Goal: Transaction & Acquisition: Purchase product/service

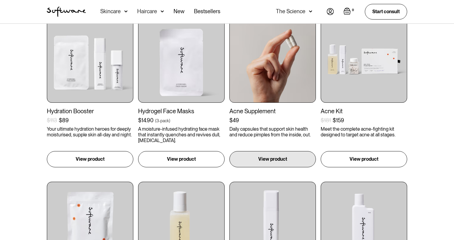
scroll to position [305, 0]
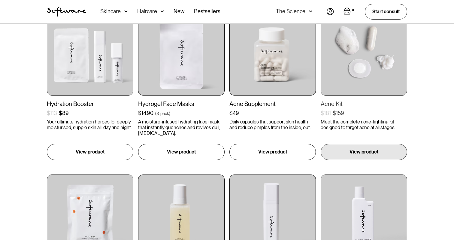
click at [347, 84] on img at bounding box center [364, 52] width 86 height 86
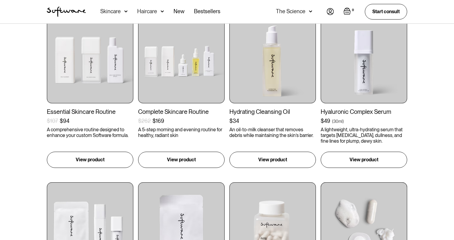
scroll to position [127, 0]
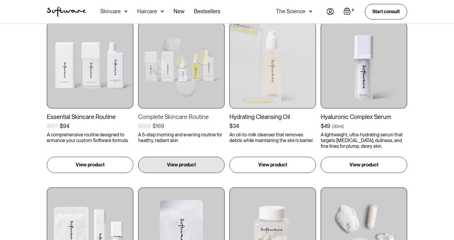
click at [199, 72] on img at bounding box center [181, 65] width 86 height 86
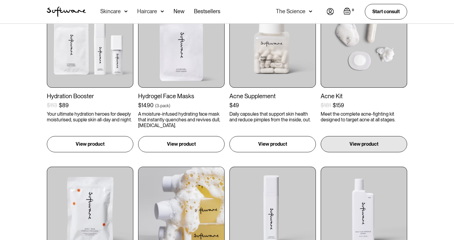
scroll to position [282, 0]
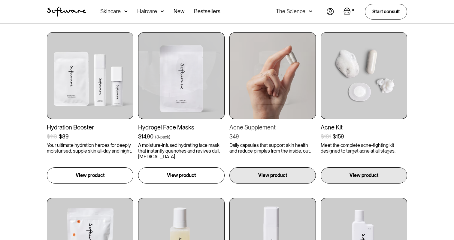
click at [269, 99] on img at bounding box center [272, 75] width 86 height 86
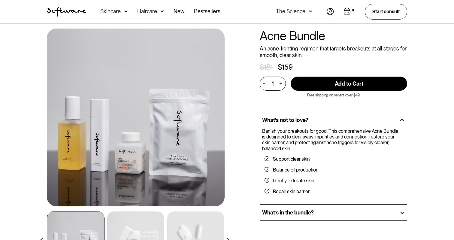
scroll to position [13, 0]
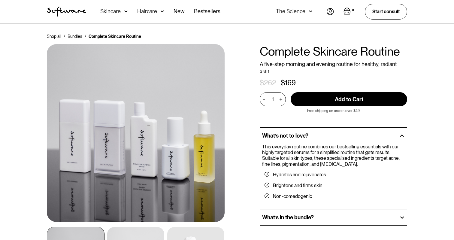
scroll to position [38, 0]
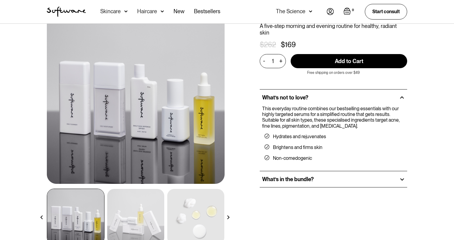
click at [146, 200] on img at bounding box center [135, 217] width 57 height 56
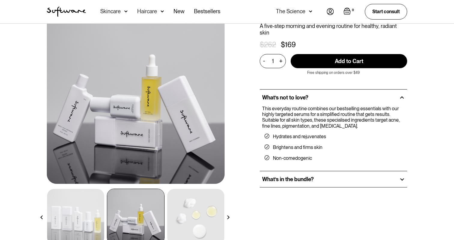
click at [178, 205] on img at bounding box center [195, 217] width 57 height 56
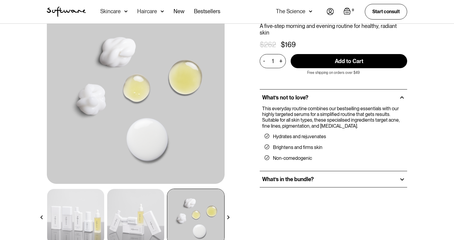
click at [86, 204] on img at bounding box center [75, 217] width 57 height 56
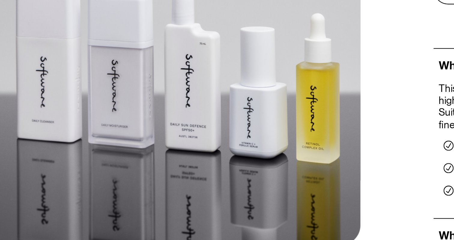
scroll to position [38, 0]
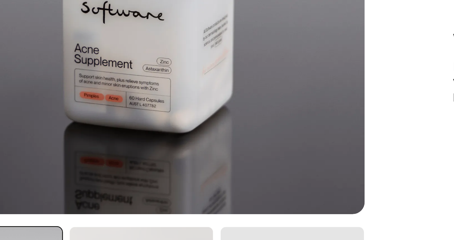
scroll to position [74, 0]
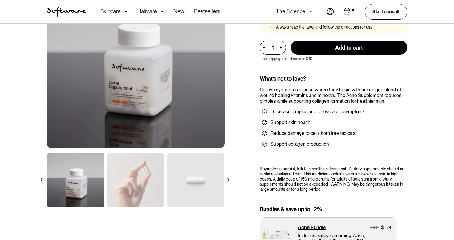
click at [138, 160] on img at bounding box center [135, 179] width 57 height 53
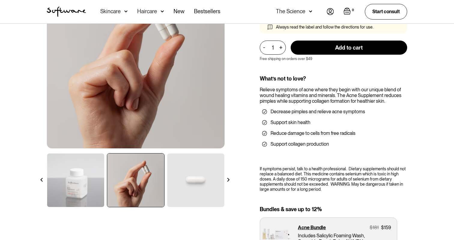
click at [174, 169] on img at bounding box center [195, 179] width 57 height 53
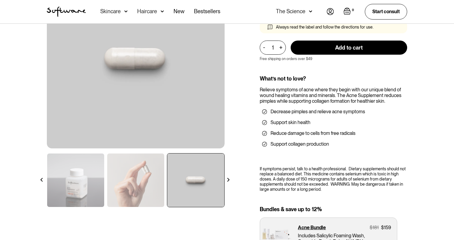
click at [229, 179] on img at bounding box center [228, 180] width 4 height 4
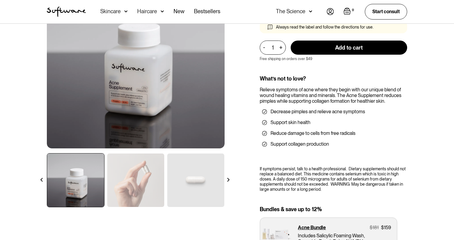
click at [229, 179] on img at bounding box center [228, 180] width 4 height 4
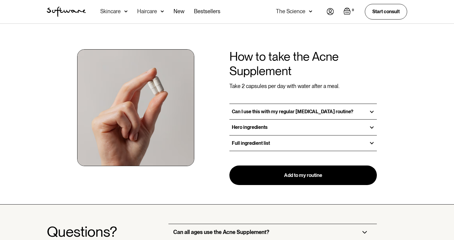
scroll to position [440, 0]
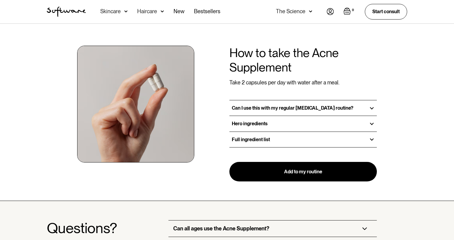
click at [271, 100] on div "Can I use this with my regular skin care routine?" at bounding box center [302, 107] width 147 height 15
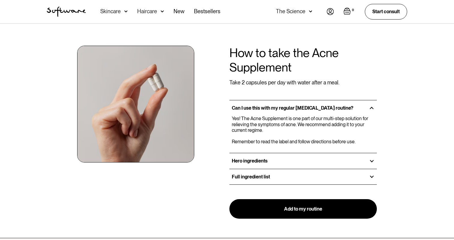
click at [274, 153] on div "Hero ingredients" at bounding box center [302, 160] width 147 height 15
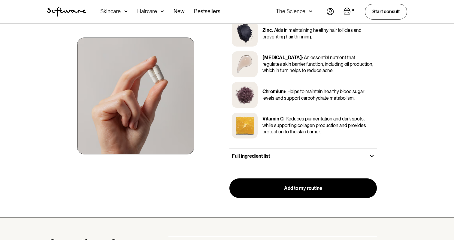
click at [274, 151] on div "Full ingredient list" at bounding box center [302, 155] width 147 height 15
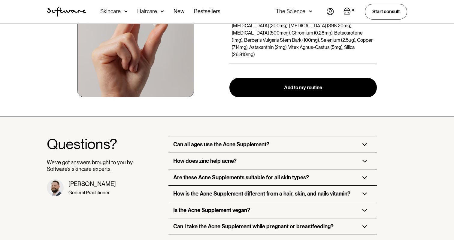
scroll to position [773, 0]
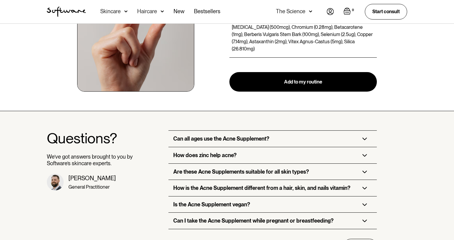
click at [271, 131] on div "Can all ages use the Acne Supplement?" at bounding box center [272, 139] width 208 height 16
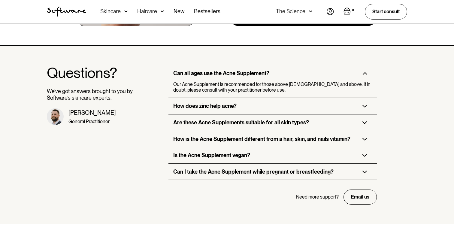
scroll to position [840, 0]
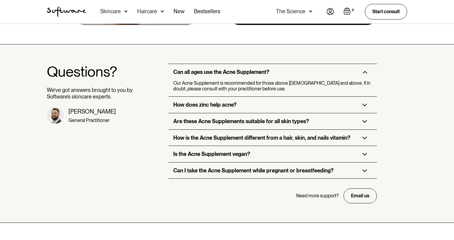
click at [277, 116] on div "Are these Acne Supplements suitable for all skin types?" at bounding box center [272, 121] width 208 height 16
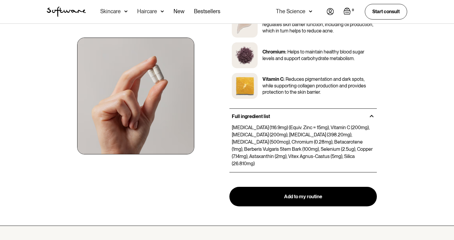
scroll to position [552, 0]
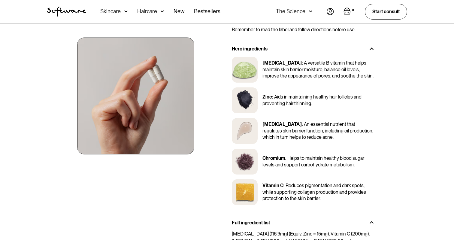
click at [332, 12] on img at bounding box center [330, 11] width 7 height 7
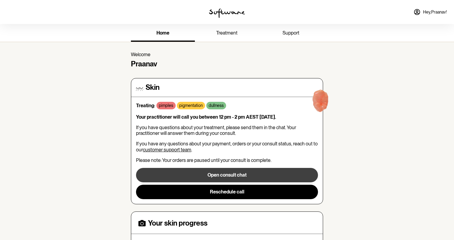
click at [239, 173] on button "Open consult chat" at bounding box center [227, 175] width 182 height 14
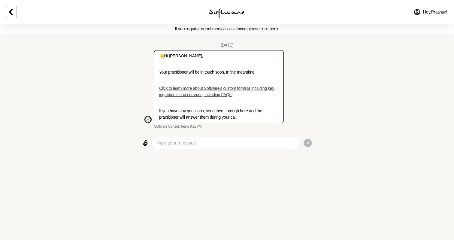
click at [203, 96] on link "Click to learn more about Software’s custom formula including key ingredients a…" at bounding box center [216, 91] width 115 height 11
click at [324, 1] on div "Hey, Praanav !" at bounding box center [378, 12] width 151 height 24
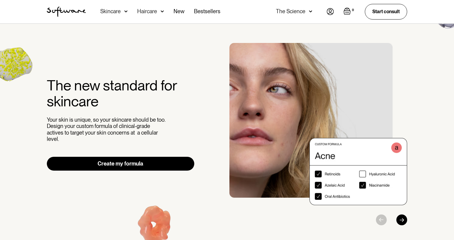
click at [120, 13] on div "Skincare" at bounding box center [110, 11] width 20 height 6
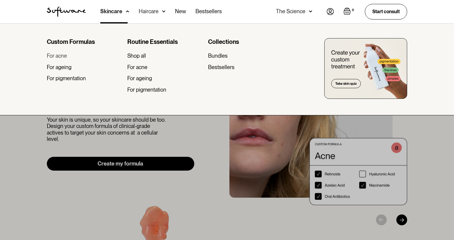
click at [60, 57] on div "For acne" at bounding box center [57, 56] width 20 height 7
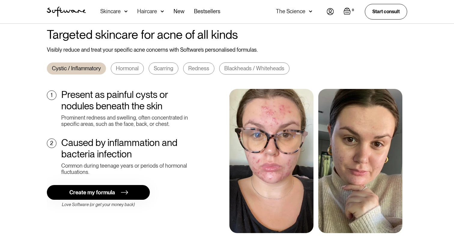
scroll to position [211, 0]
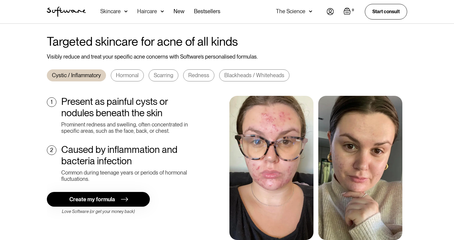
click at [130, 72] on div "Hormonal" at bounding box center [127, 75] width 23 height 7
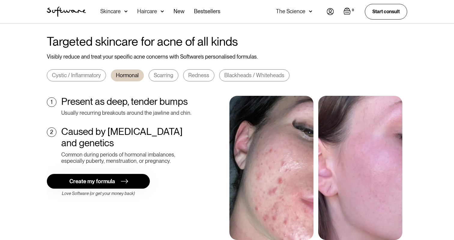
click at [164, 70] on link "Scarring" at bounding box center [164, 75] width 30 height 12
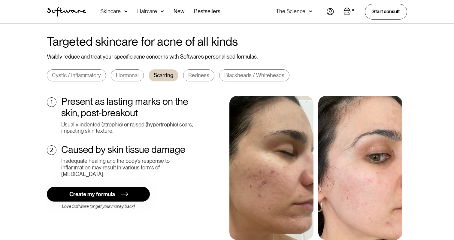
click at [212, 70] on link "Redness" at bounding box center [198, 75] width 31 height 12
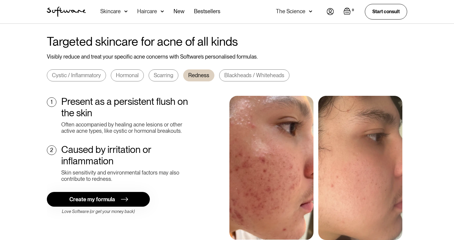
click at [171, 72] on div "Scarring" at bounding box center [164, 75] width 20 height 7
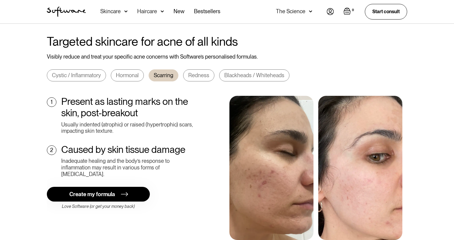
click at [199, 72] on div "Redness" at bounding box center [198, 75] width 21 height 7
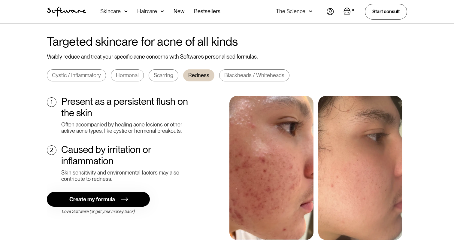
click at [244, 72] on div "Blackheads / Whiteheads" at bounding box center [254, 75] width 60 height 7
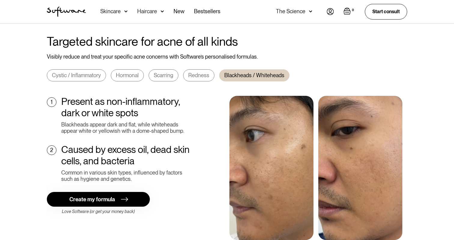
click at [199, 69] on link "Redness" at bounding box center [198, 75] width 31 height 12
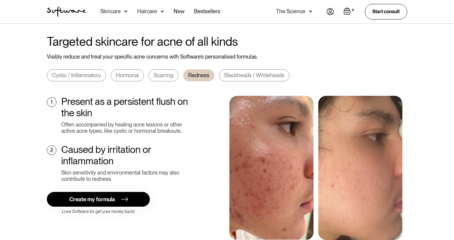
click at [172, 72] on div "Scarring" at bounding box center [164, 75] width 20 height 7
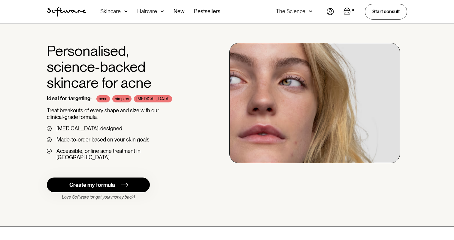
scroll to position [0, 0]
click at [117, 14] on div "Skincare" at bounding box center [110, 11] width 20 height 6
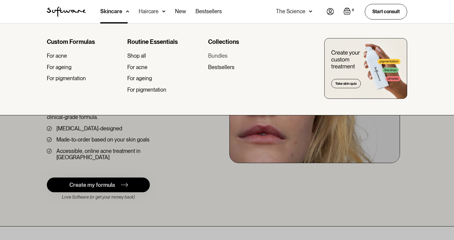
click at [214, 58] on div "Bundles" at bounding box center [218, 56] width 20 height 7
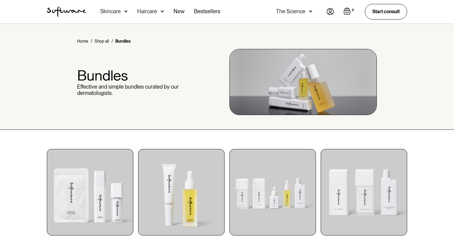
click at [113, 9] on div "Skincare" at bounding box center [110, 11] width 20 height 6
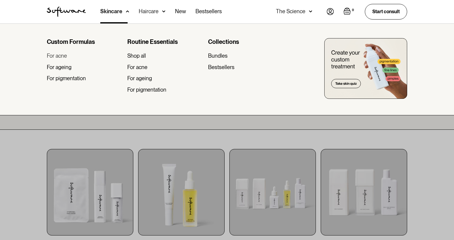
click at [69, 55] on link "For acne" at bounding box center [85, 56] width 76 height 7
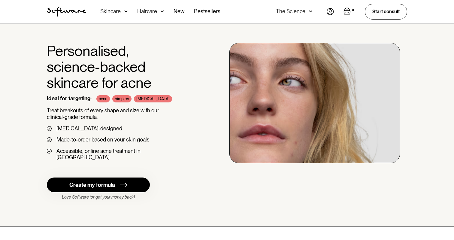
click at [109, 15] on div "Skincare" at bounding box center [113, 11] width 27 height 23
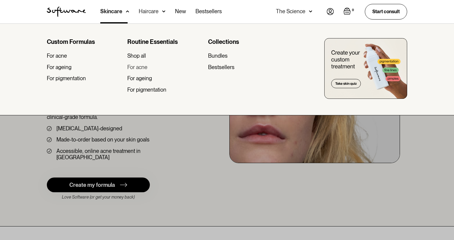
click at [135, 69] on div "For acne" at bounding box center [137, 67] width 20 height 7
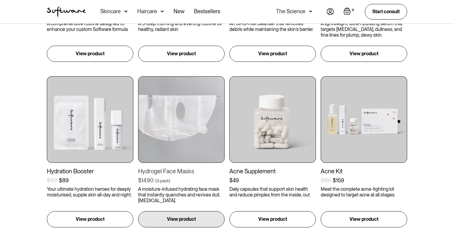
scroll to position [267, 0]
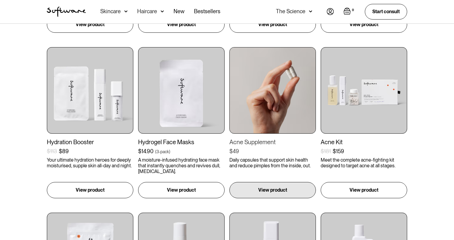
click at [273, 125] on img at bounding box center [272, 90] width 86 height 86
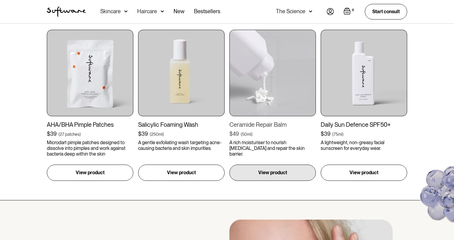
scroll to position [451, 0]
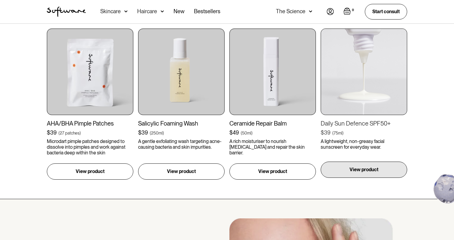
click at [347, 168] on div "View product" at bounding box center [364, 170] width 86 height 16
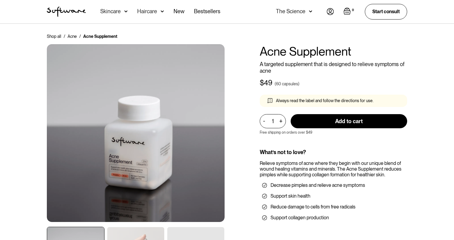
click at [303, 126] on input "Add to cart" at bounding box center [349, 121] width 117 height 14
type input "Add to cart"
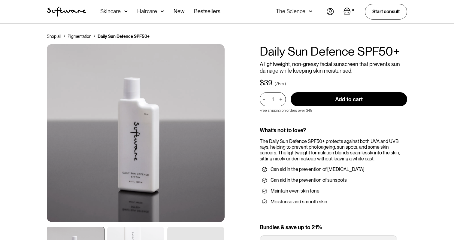
click at [341, 98] on input "Add to cart" at bounding box center [349, 99] width 117 height 14
type input "Add to cart"
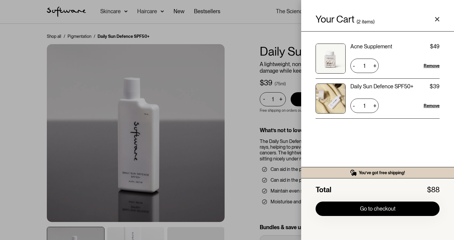
click at [269, 162] on div "Your Cart ( 2 items) Acne Supplement $49 $49 1 + - Remove Daily Sun Defence SPF…" at bounding box center [227, 120] width 454 height 240
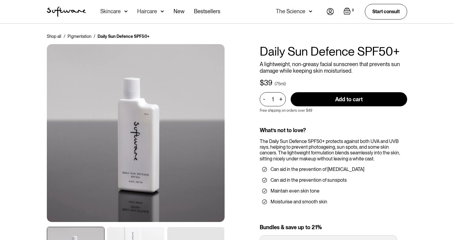
click at [350, 13] on img "Open cart containing 2 items" at bounding box center [347, 11] width 7 height 7
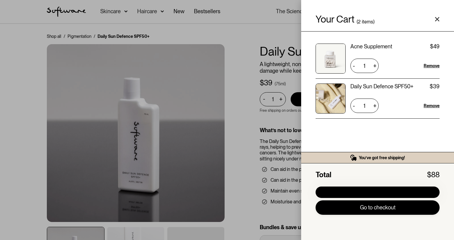
click at [373, 214] on link "Go to checkout" at bounding box center [378, 207] width 124 height 14
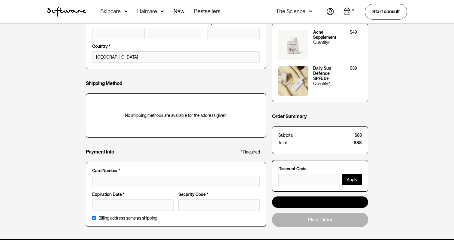
scroll to position [244, 0]
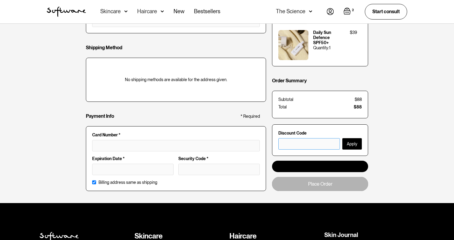
click at [298, 143] on input "text" at bounding box center [309, 143] width 62 height 11
paste input "ACNE28"
type input "ACNE28"
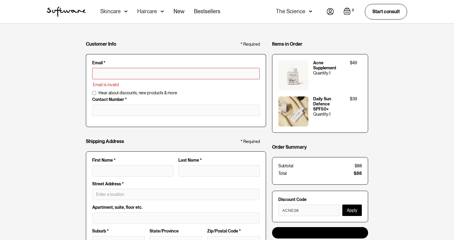
click at [353, 212] on button "Apply" at bounding box center [352, 210] width 20 height 11
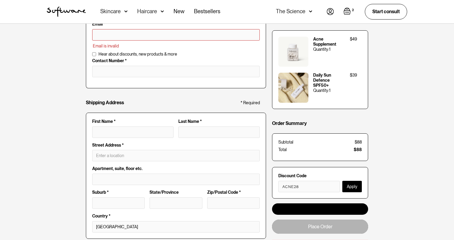
scroll to position [39, 0]
click at [352, 183] on button "Apply" at bounding box center [352, 186] width 20 height 11
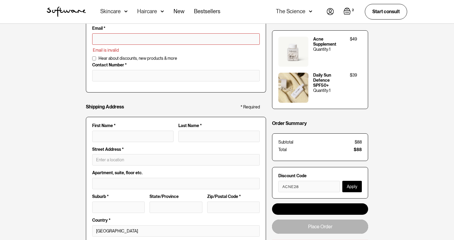
click at [118, 39] on input "text" at bounding box center [176, 38] width 168 height 11
type input "praanav.makanji@gmail.com"
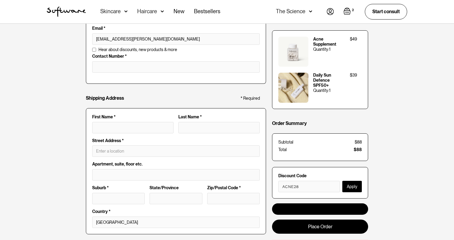
click at [350, 185] on button "Apply" at bounding box center [352, 186] width 20 height 11
click at [353, 184] on button "Apply" at bounding box center [352, 186] width 20 height 11
click at [161, 68] on input "tel" at bounding box center [176, 66] width 168 height 11
type input "0493743363"
click at [126, 126] on input "First Name *" at bounding box center [132, 127] width 81 height 11
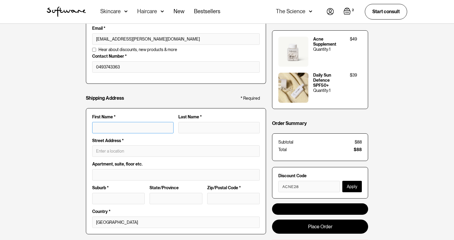
type input "P"
type input "Pr"
type input "Pra"
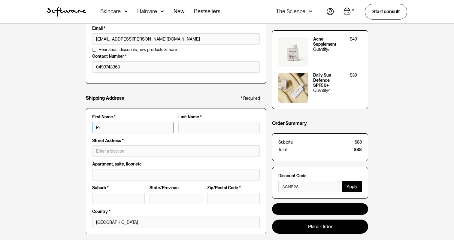
type input "Pra"
type input "Praa"
type input "Praan"
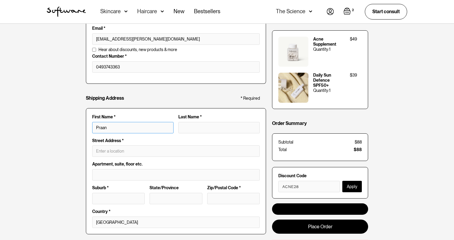
type input "Praana"
type input "Praanav"
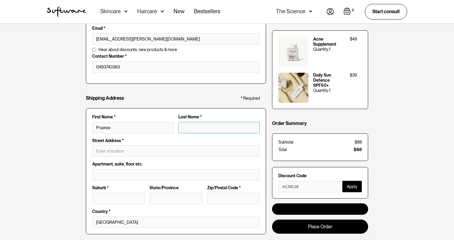
type input "M"
type input "Praanav M"
type input "Ma"
type input "Praanav Ma"
type input "Mak"
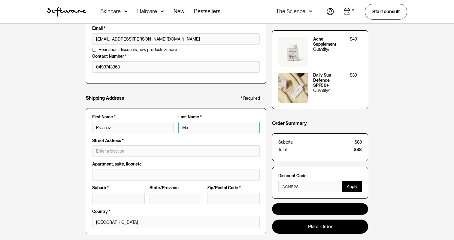
type input "Praanav Mak"
type input "Maka"
type input "Praanav Maka"
type input "Makan"
type input "Praanav Makan"
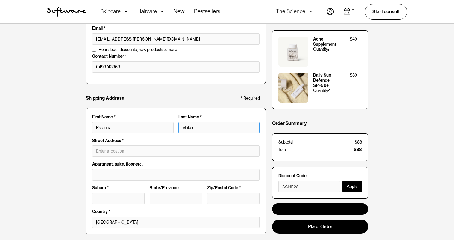
type input "Makanj"
type input "Praanav Makanj"
type input "Makanji"
type input "Praanav Makanji"
type input "Makanji"
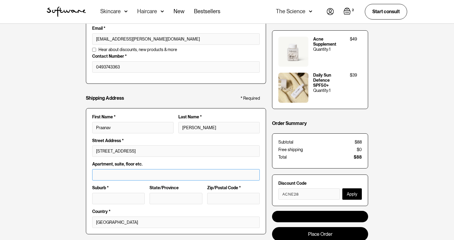
type input "22 Poinciana Parade"
type input "Greystanes"
type input "NSW"
type input "2145"
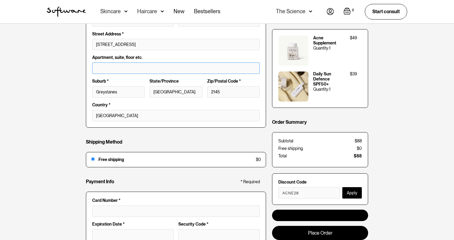
scroll to position [170, 0]
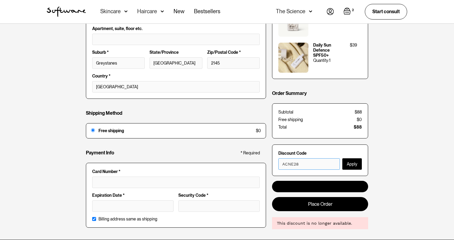
drag, startPoint x: 318, startPoint y: 158, endPoint x: 250, endPoint y: 158, distance: 67.9
click at [250, 158] on div "Customer Info * Required Email * praanav.makanji@gmail.com Email is invalid Add…" at bounding box center [227, 47] width 282 height 374
drag, startPoint x: 303, startPoint y: 159, endPoint x: 246, endPoint y: 158, distance: 56.8
click at [246, 158] on div "Customer Info * Required Email * praanav.makanji@gmail.com Email is invalid Add…" at bounding box center [227, 47] width 282 height 374
click at [352, 161] on button "Apply" at bounding box center [352, 163] width 20 height 11
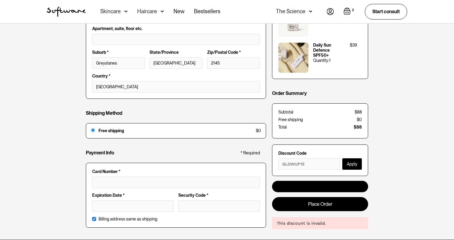
click at [353, 160] on button "Apply" at bounding box center [352, 163] width 20 height 11
click at [349, 158] on button "Apply" at bounding box center [352, 163] width 20 height 11
drag, startPoint x: 318, startPoint y: 164, endPoint x: 277, endPoint y: 160, distance: 40.5
click at [277, 160] on form "Discount Code GLOWUP15 Apply" at bounding box center [320, 160] width 96 height 32
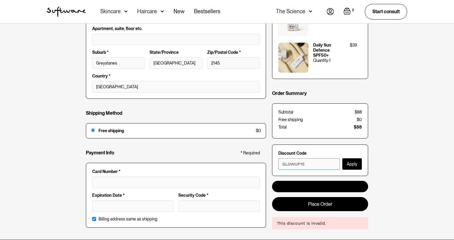
paste input "softwarexmodernmusemag"
type input "softwarexmodernmusemag15"
click at [350, 160] on button "Apply" at bounding box center [352, 163] width 20 height 11
